Goal: Task Accomplishment & Management: Manage account settings

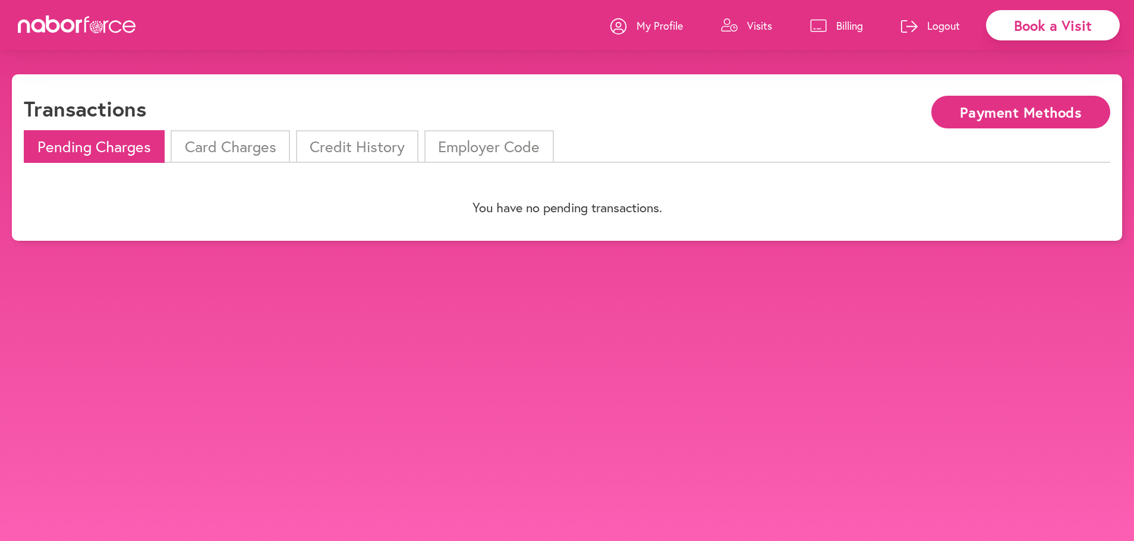
click at [212, 152] on li "Card Charges" at bounding box center [230, 146] width 119 height 33
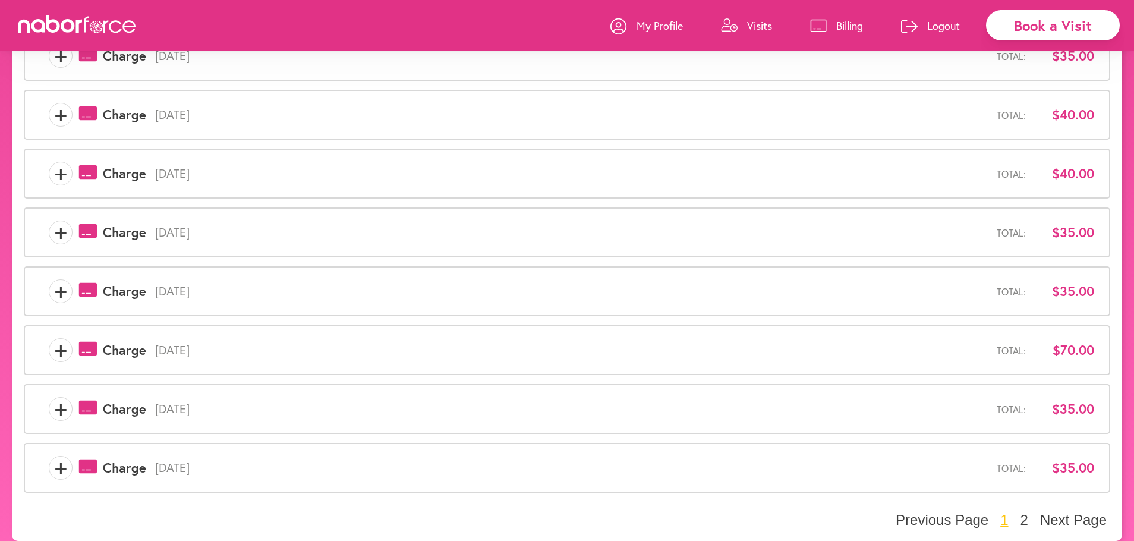
scroll to position [308, 0]
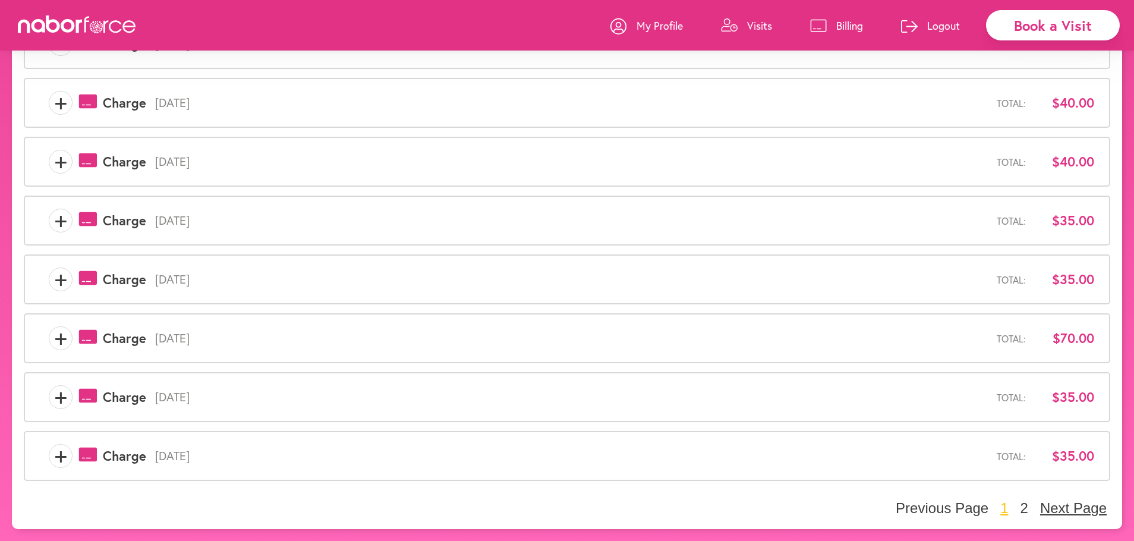
click at [1067, 508] on button "Next Page" at bounding box center [1074, 508] width 74 height 18
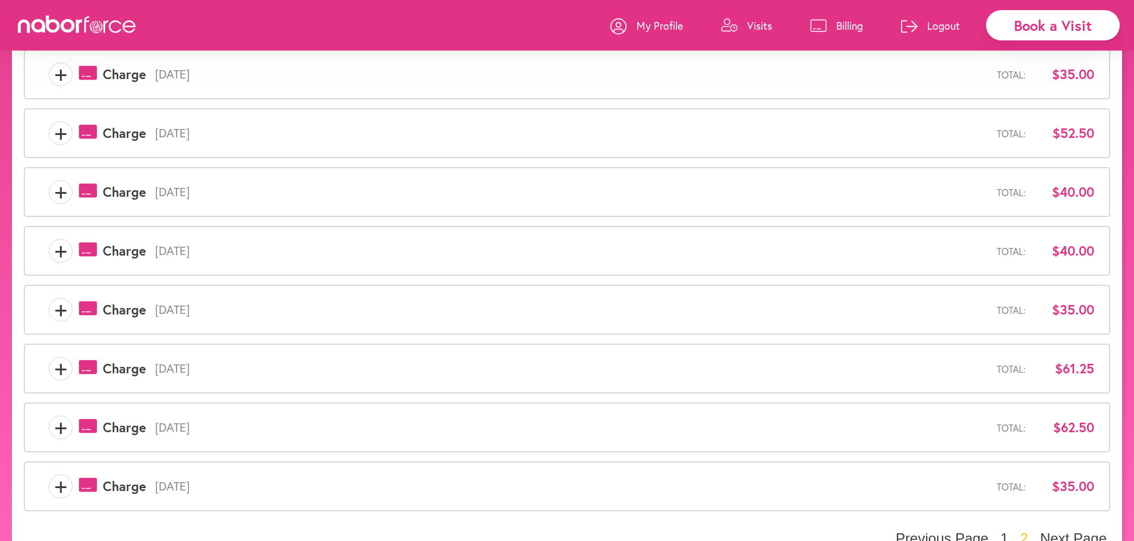
scroll to position [0, 0]
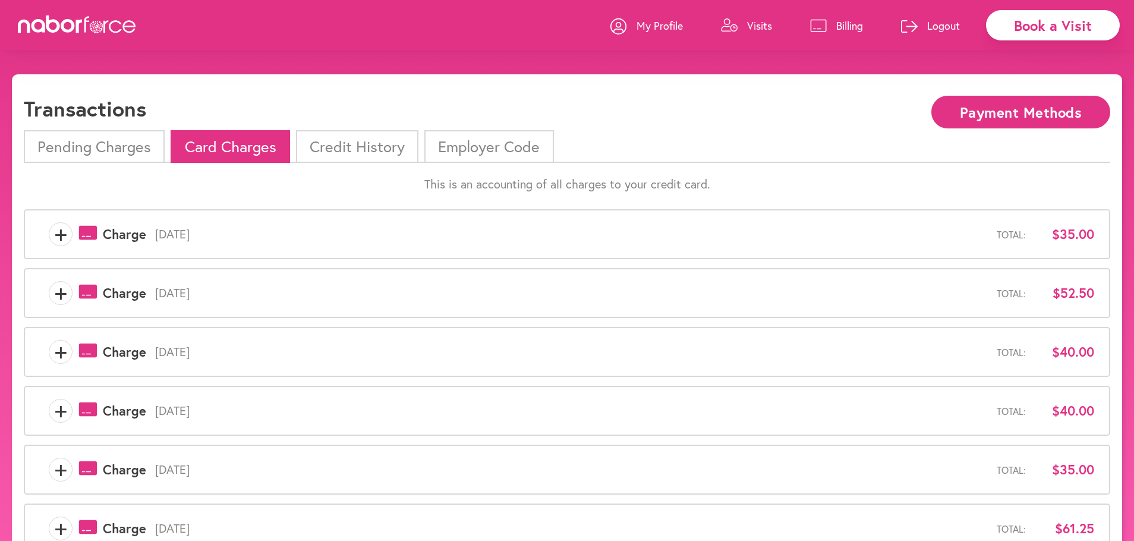
click at [848, 25] on p "Billing" at bounding box center [849, 25] width 27 height 14
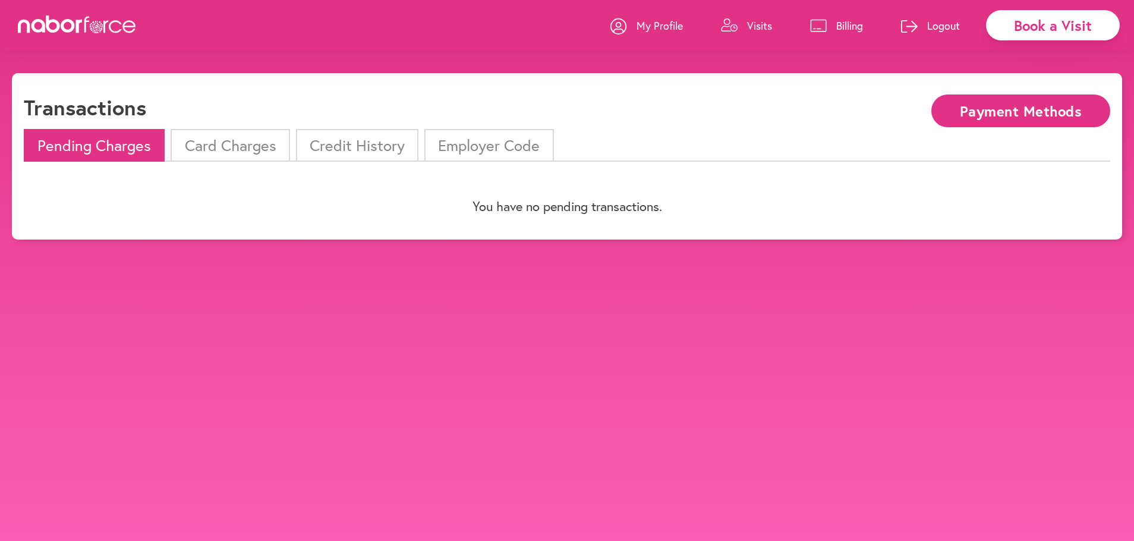
scroll to position [8, 0]
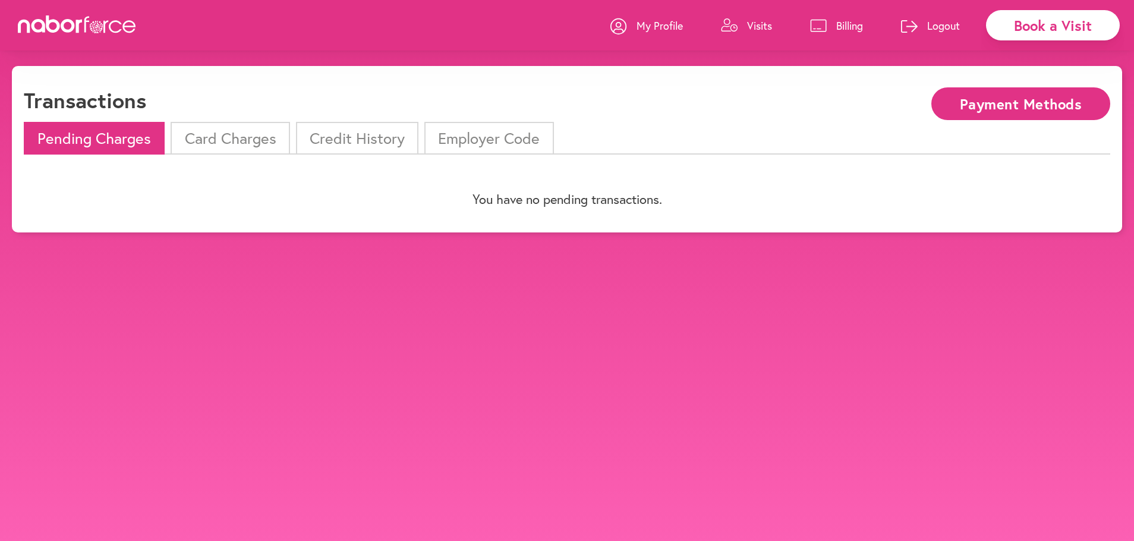
click at [109, 136] on li "Pending Charges" at bounding box center [94, 138] width 141 height 33
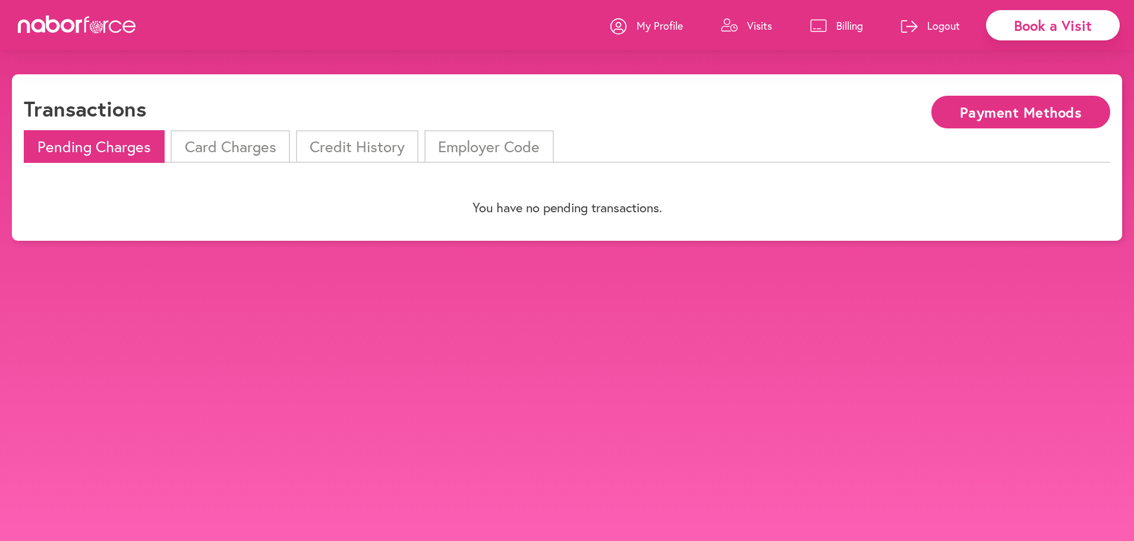
click at [339, 149] on li "Credit History" at bounding box center [357, 146] width 122 height 33
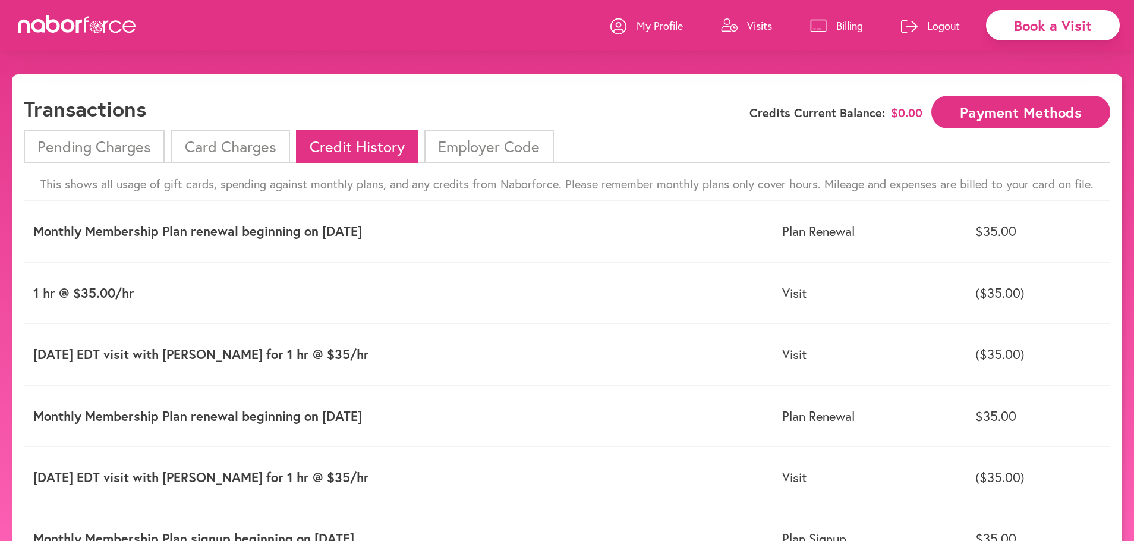
click at [755, 29] on p "Visits" at bounding box center [759, 25] width 25 height 14
